Goal: Task Accomplishment & Management: Use online tool/utility

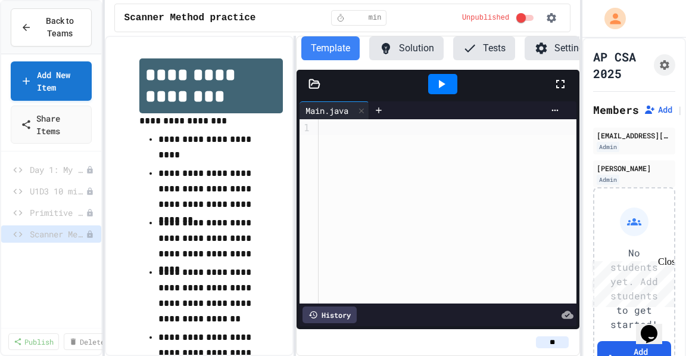
scroll to position [63, 0]
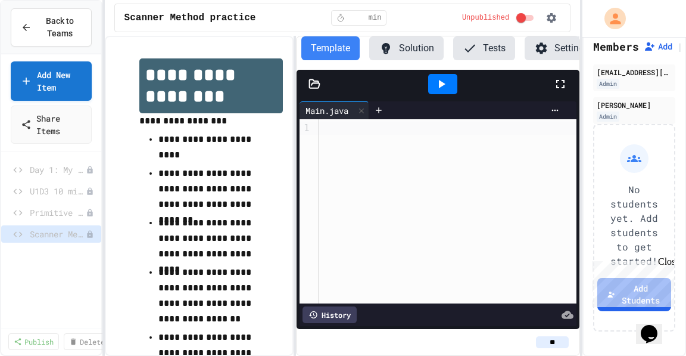
click at [667, 261] on div "Close" at bounding box center [665, 263] width 15 height 15
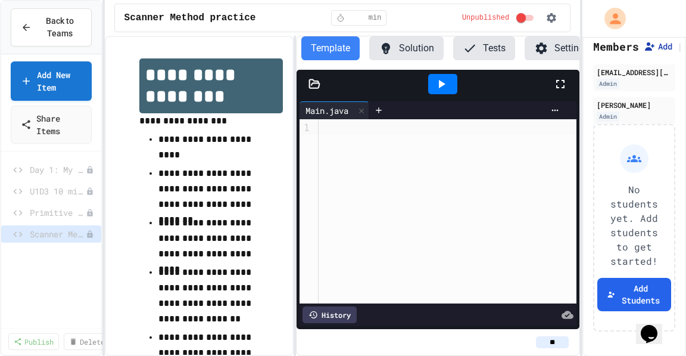
click at [655, 47] on button "Add" at bounding box center [658, 47] width 29 height 12
click at [628, 291] on button "Add Students" at bounding box center [635, 294] width 74 height 33
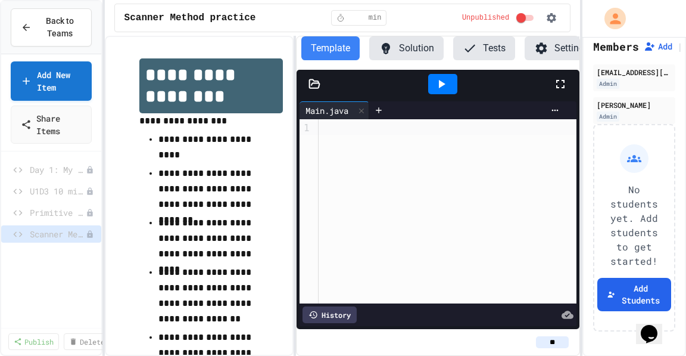
click at [623, 285] on button "Add Students" at bounding box center [635, 294] width 74 height 33
click at [45, 169] on span "Day 1: My First Program" at bounding box center [52, 169] width 44 height 13
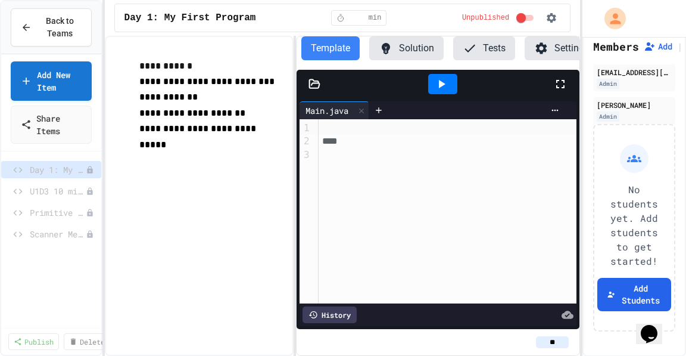
click at [398, 46] on button "Solution" at bounding box center [406, 48] width 74 height 24
